Goal: Task Accomplishment & Management: Manage account settings

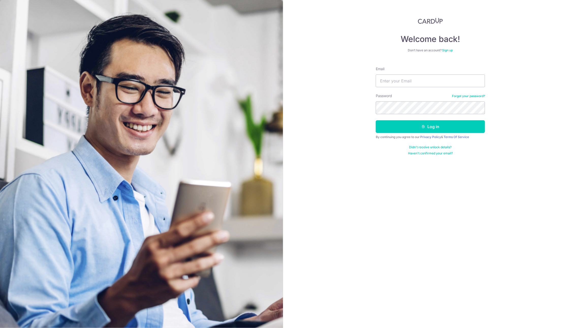
click at [383, 85] on input "Email" at bounding box center [430, 80] width 109 height 13
type input "[EMAIL_ADDRESS][PERSON_NAME][PERSON_NAME][DOMAIN_NAME]"
click at [409, 123] on button "Log in" at bounding box center [430, 126] width 109 height 13
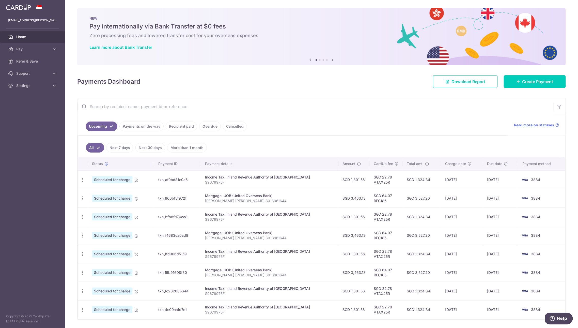
scroll to position [16, 0]
